Goal: Check status: Check status

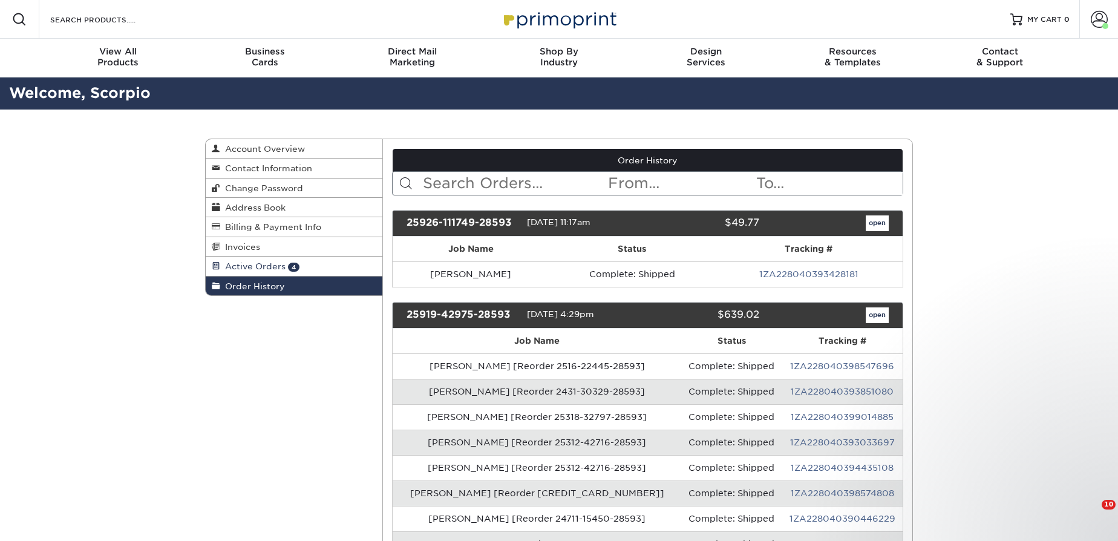
click at [300, 260] on link "Active Orders 4" at bounding box center [294, 266] width 177 height 19
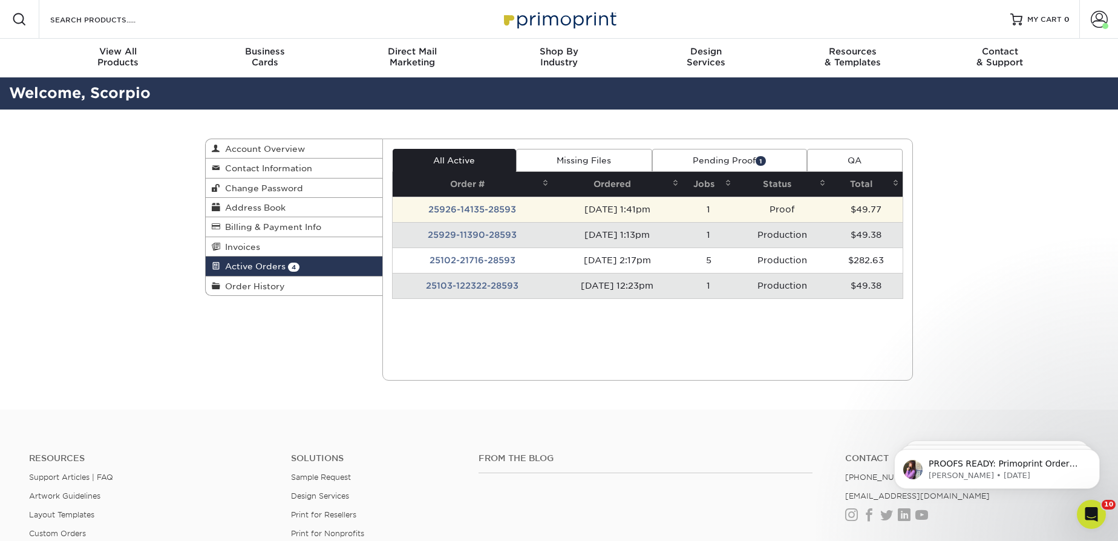
click at [540, 205] on td "25926-14135-28593" at bounding box center [473, 209] width 160 height 25
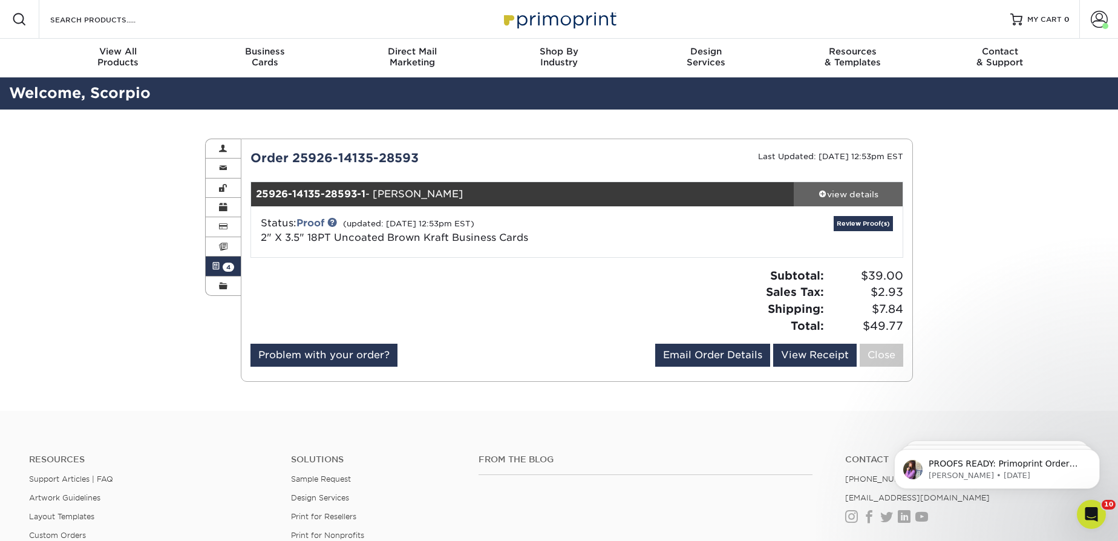
click at [862, 194] on div "view details" at bounding box center [848, 194] width 109 height 12
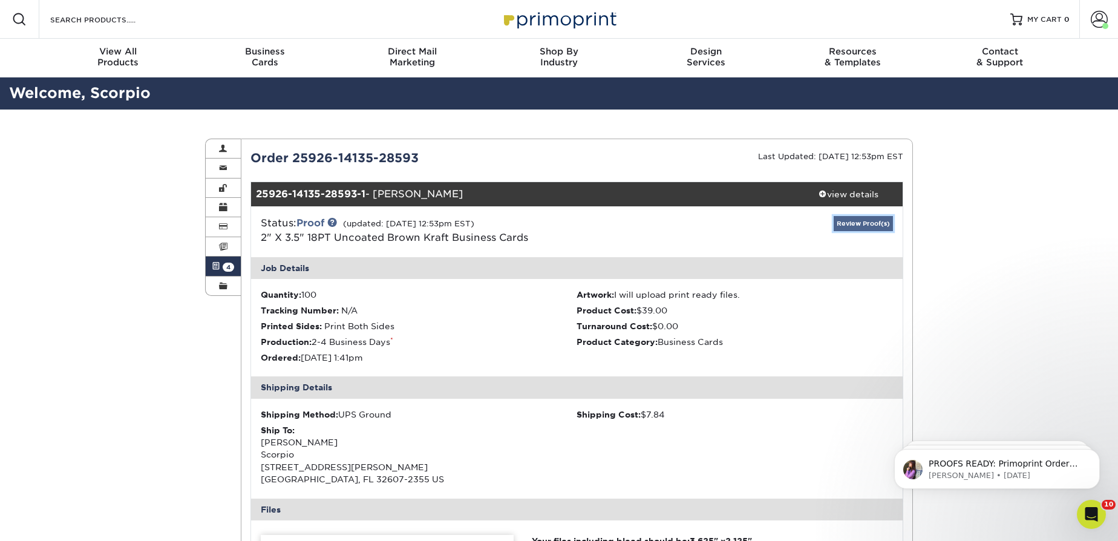
click at [850, 225] on link "Review Proof(s)" at bounding box center [863, 223] width 59 height 15
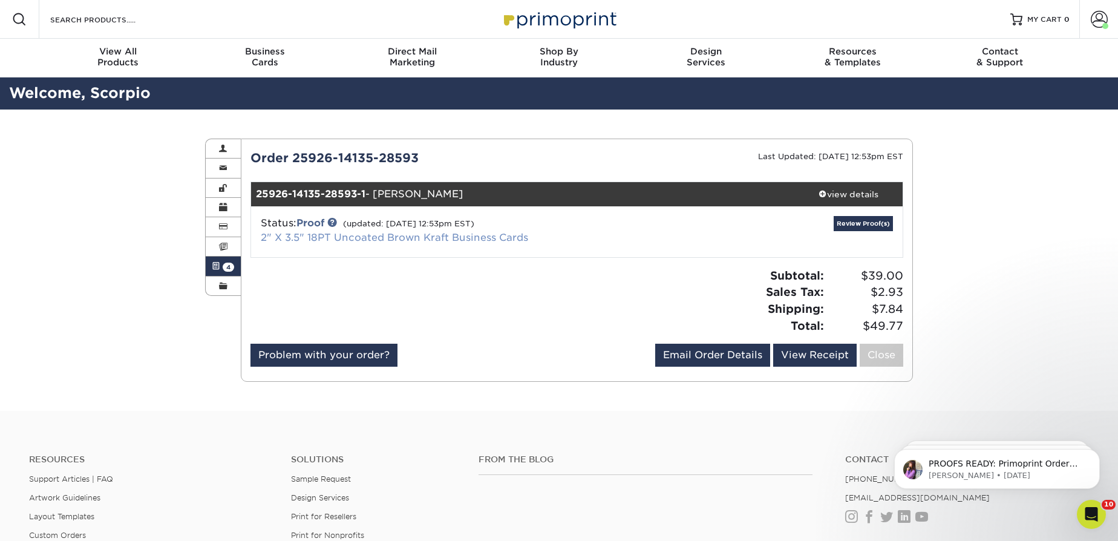
click at [437, 237] on link "2" X 3.5" 18PT Uncoated Brown Kraft Business Cards" at bounding box center [394, 237] width 267 height 11
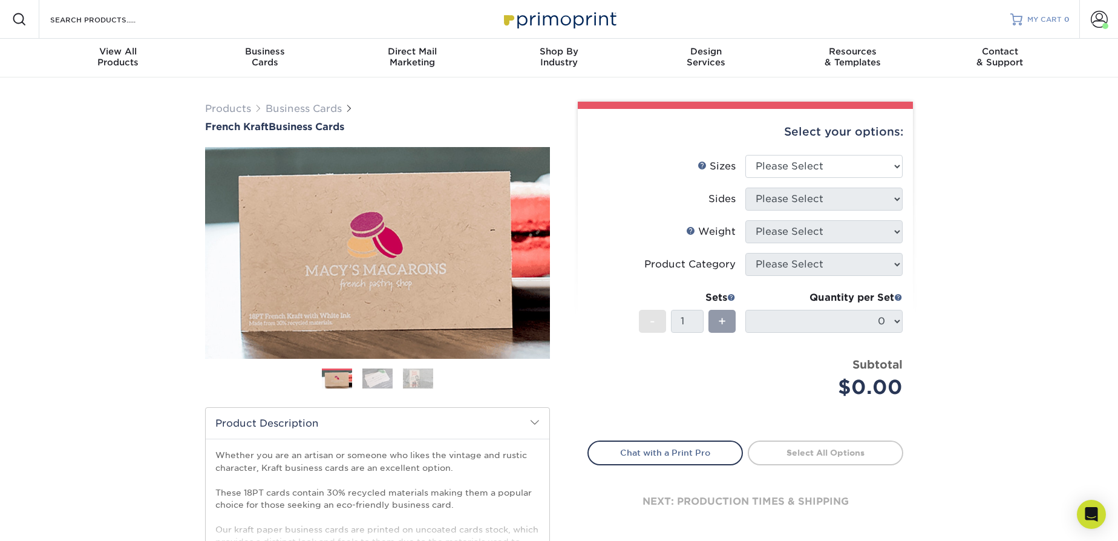
click at [1069, 18] on span "0" at bounding box center [1066, 19] width 5 height 8
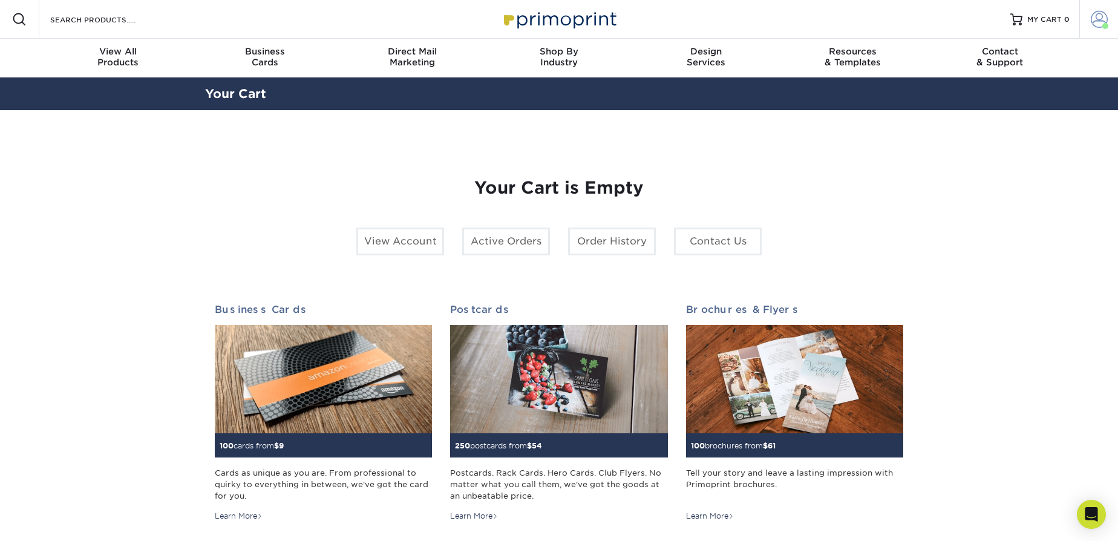
click at [1106, 12] on span at bounding box center [1099, 19] width 17 height 17
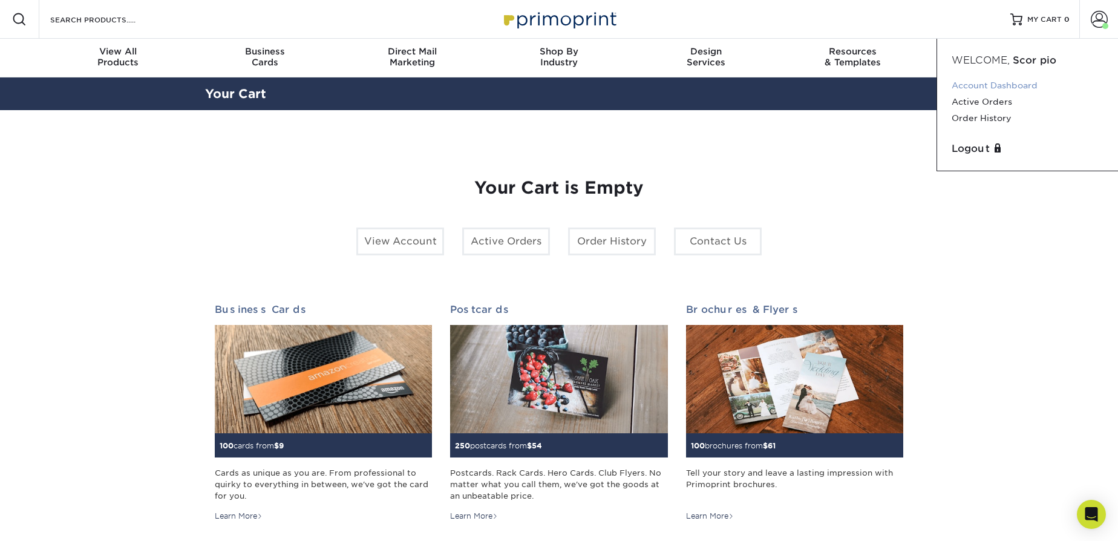
click at [991, 87] on link "Account Dashboard" at bounding box center [1028, 85] width 152 height 16
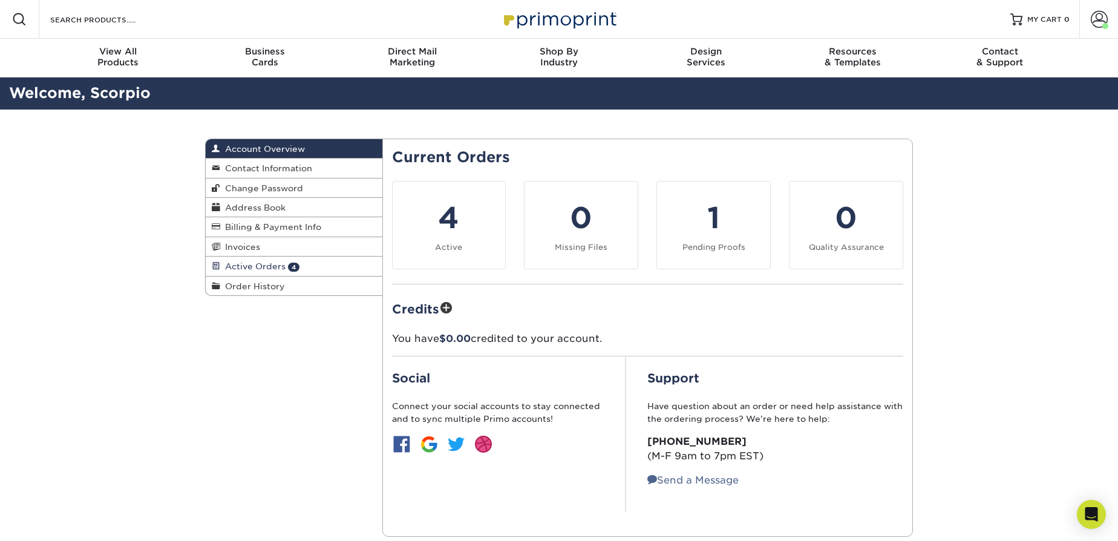
click at [260, 263] on span "Active Orders" at bounding box center [252, 266] width 65 height 10
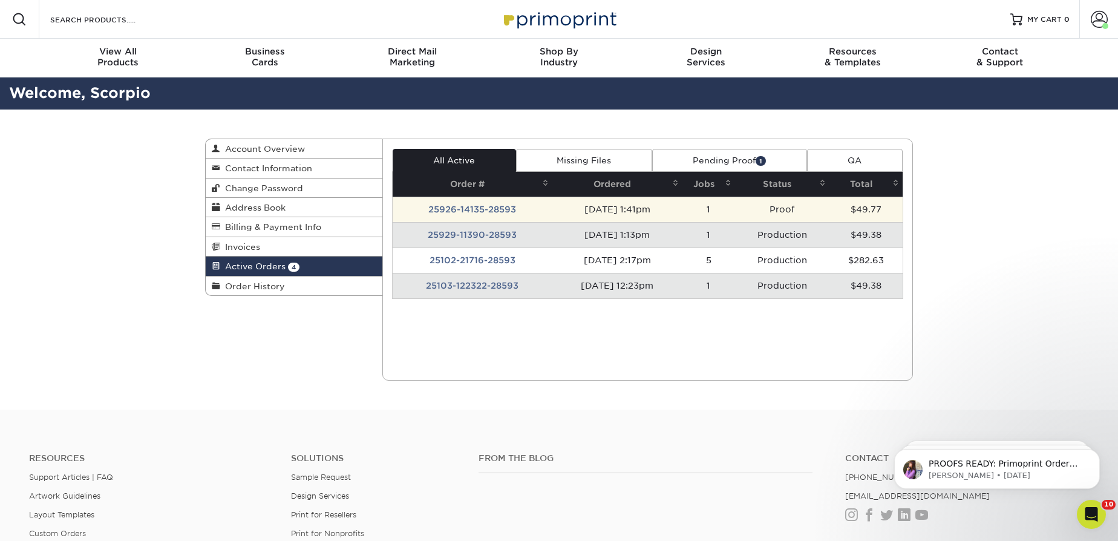
click at [442, 213] on td "25926-14135-28593" at bounding box center [473, 209] width 160 height 25
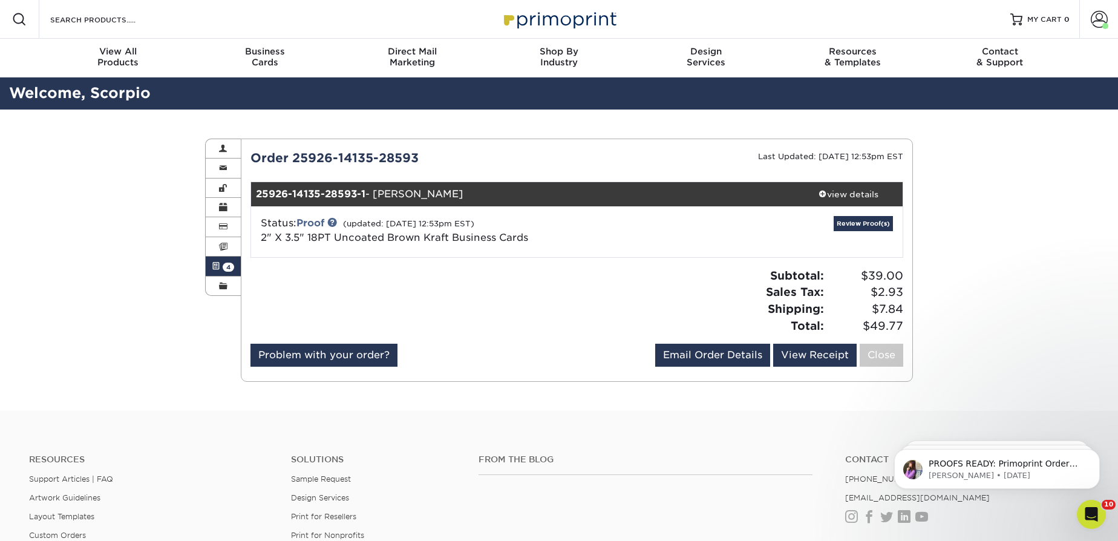
click at [667, 223] on div "Status: Proof (updated: [DATE] 12:53pm EST) 2" X 3.5" 18PT Uncoated Brown Kraft…" at bounding box center [469, 230] width 434 height 29
click at [819, 192] on span at bounding box center [823, 193] width 8 height 8
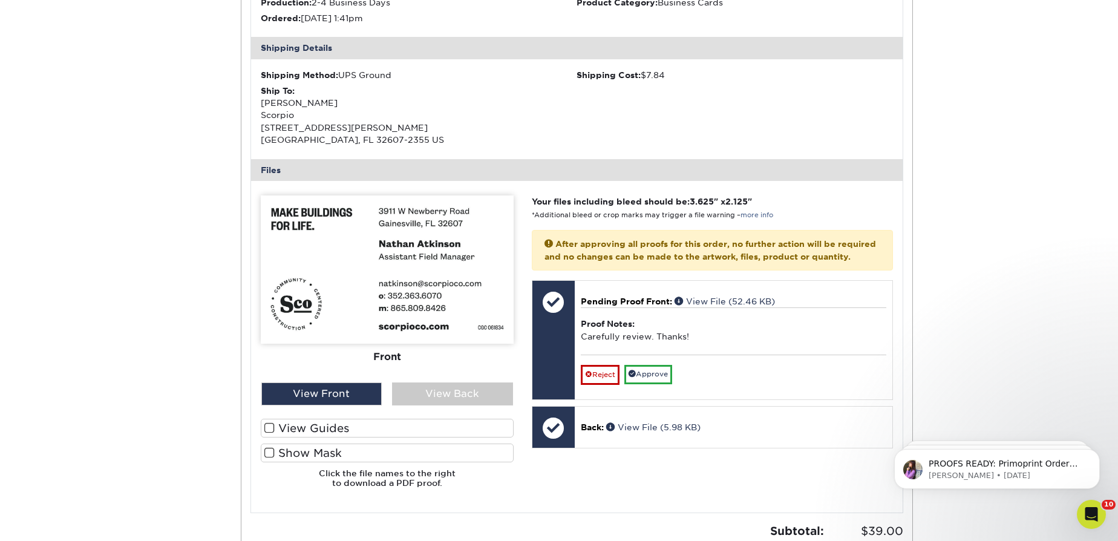
scroll to position [440, 0]
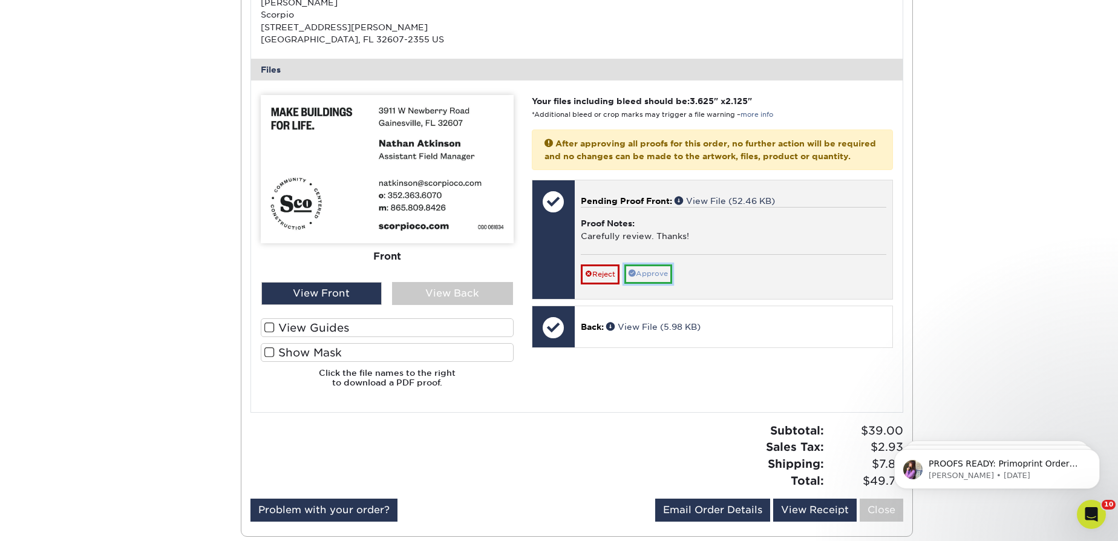
click at [640, 283] on link "Approve" at bounding box center [648, 273] width 48 height 19
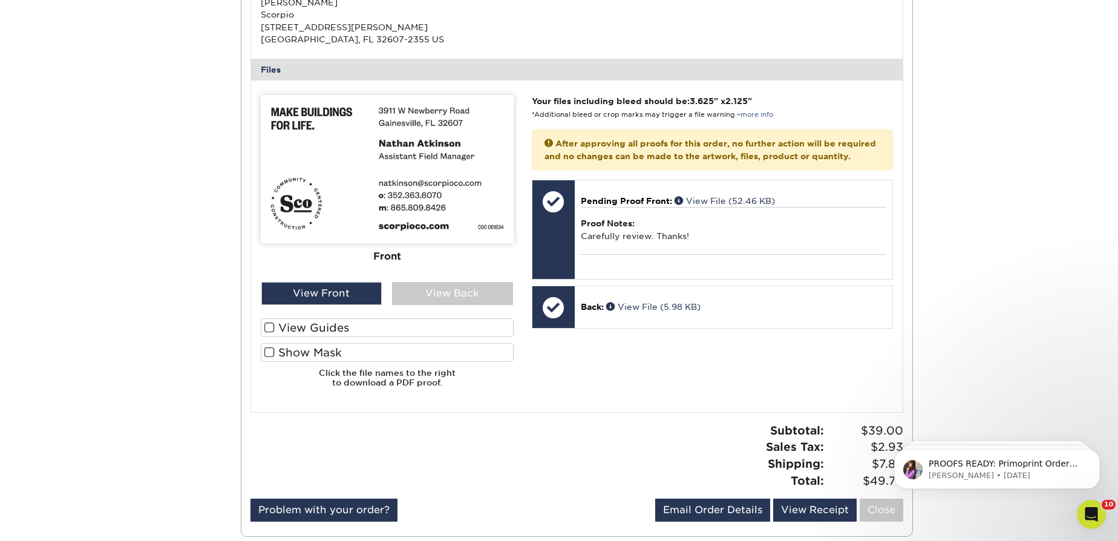
scroll to position [817, 0]
